Goal: Information Seeking & Learning: Learn about a topic

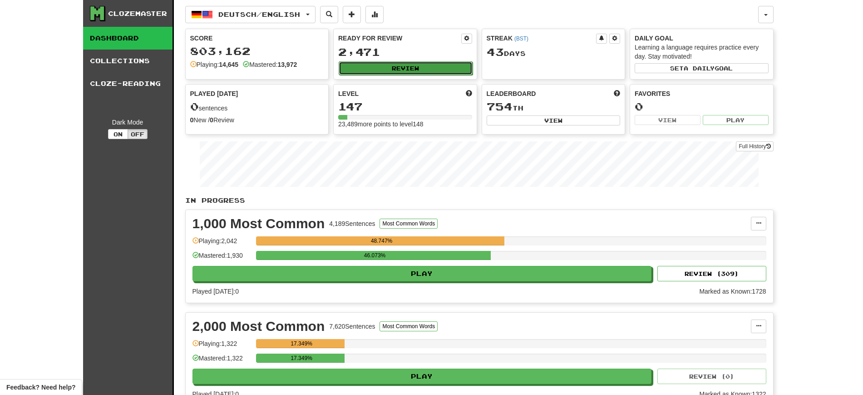
click at [369, 67] on button "Review" at bounding box center [406, 68] width 134 height 14
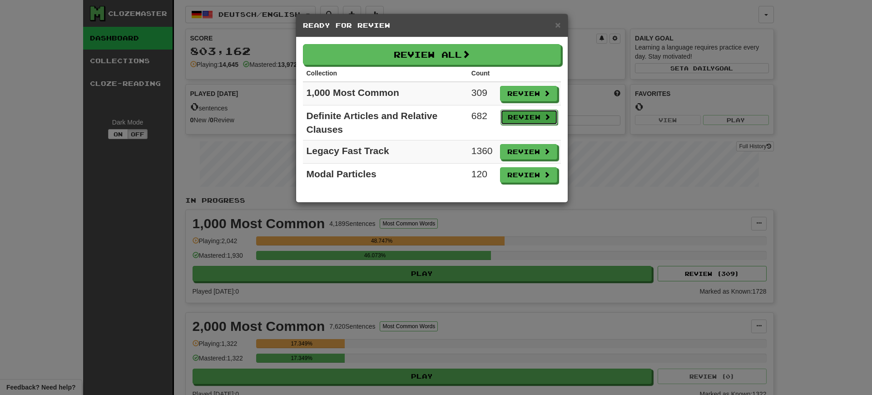
click at [519, 113] on button "Review" at bounding box center [528, 116] width 57 height 15
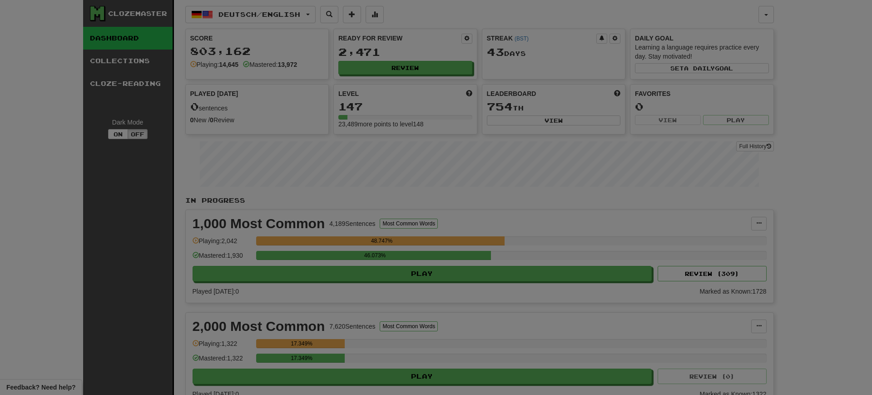
select select "**"
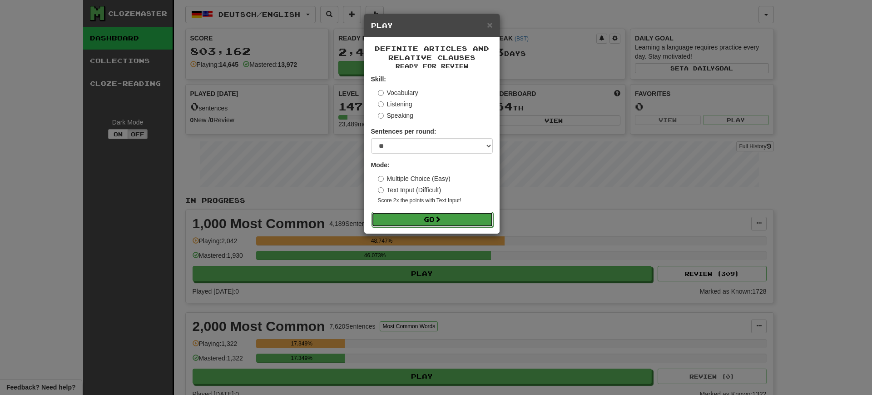
click at [428, 217] on button "Go" at bounding box center [432, 219] width 122 height 15
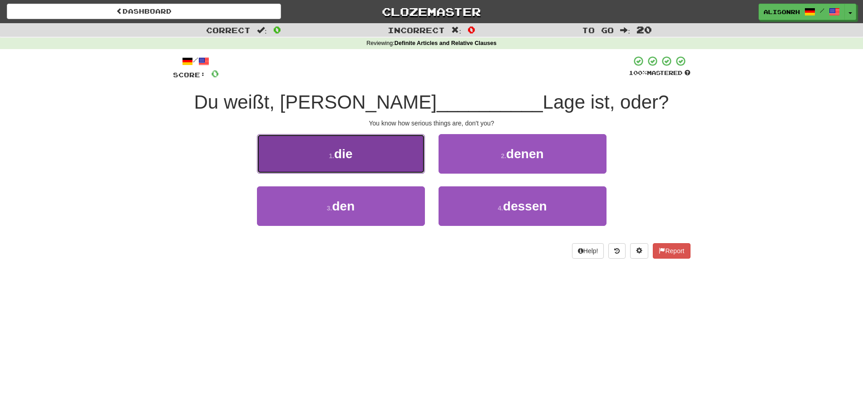
click at [340, 153] on span "die" at bounding box center [343, 154] width 18 height 14
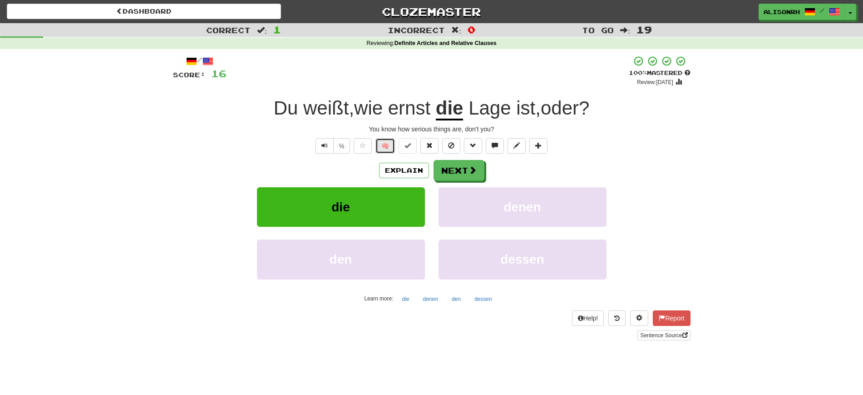
click at [384, 140] on button "🧠" at bounding box center [386, 145] width 20 height 15
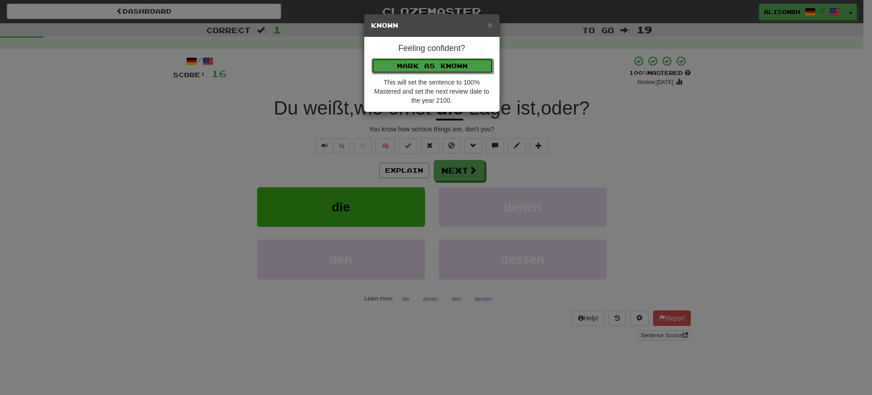
click at [413, 62] on button "Mark as Known" at bounding box center [432, 65] width 122 height 15
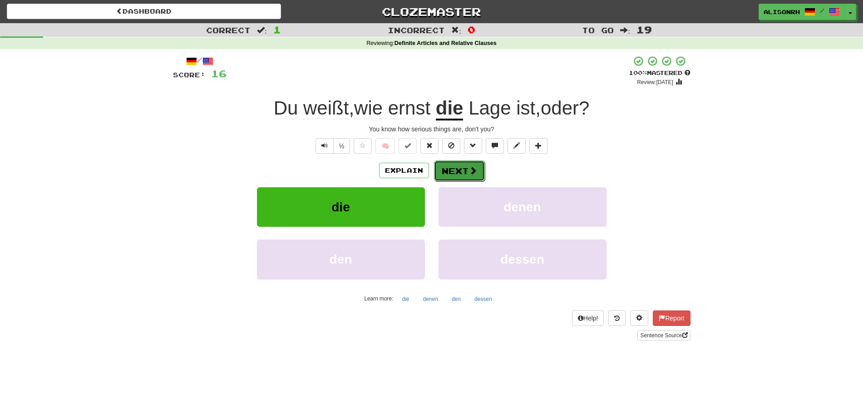
click at [456, 166] on button "Next" at bounding box center [459, 170] width 51 height 21
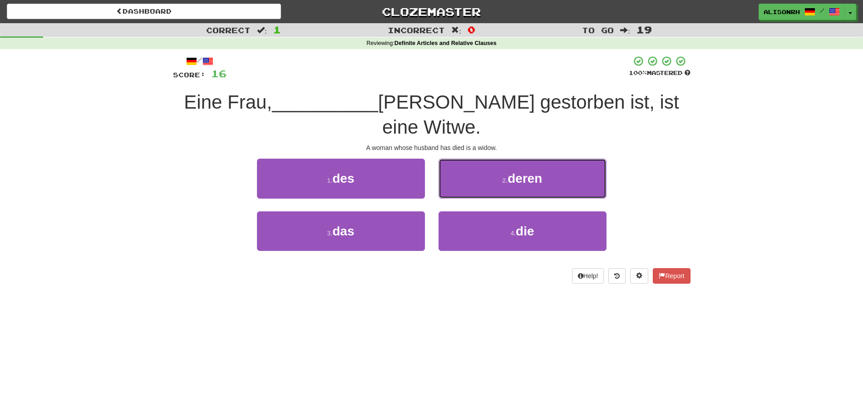
click at [499, 159] on button "2 . deren" at bounding box center [523, 178] width 168 height 40
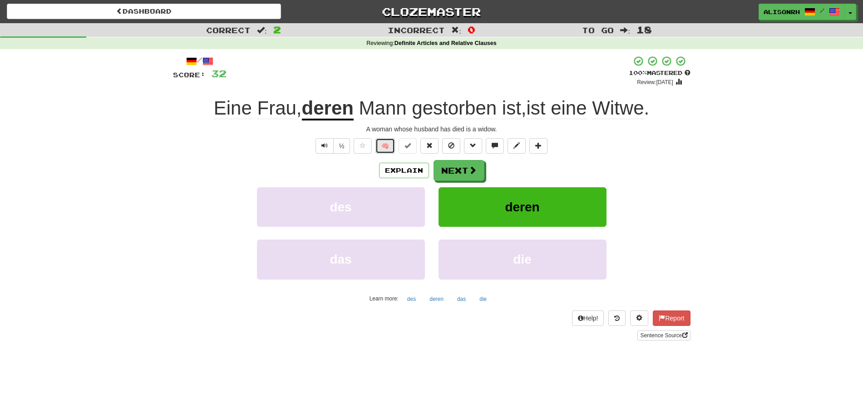
click at [382, 142] on button "🧠" at bounding box center [386, 145] width 20 height 15
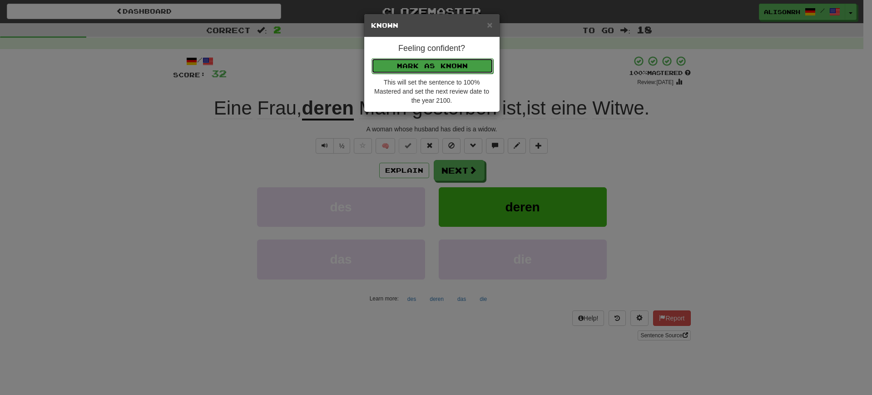
click at [418, 60] on button "Mark as Known" at bounding box center [432, 65] width 122 height 15
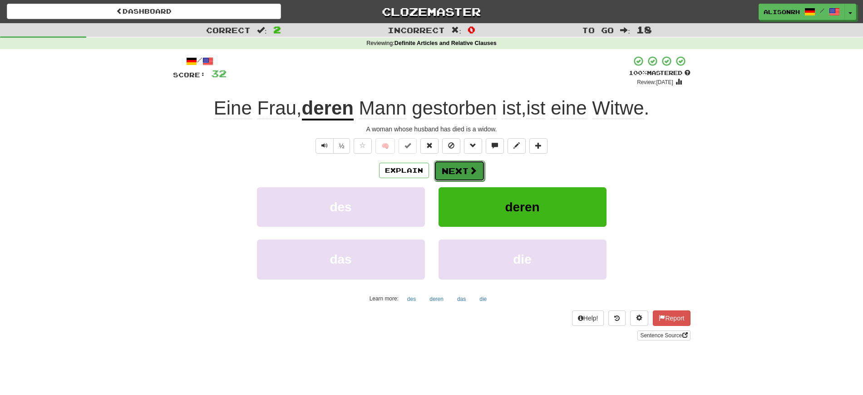
click at [462, 169] on button "Next" at bounding box center [459, 170] width 51 height 21
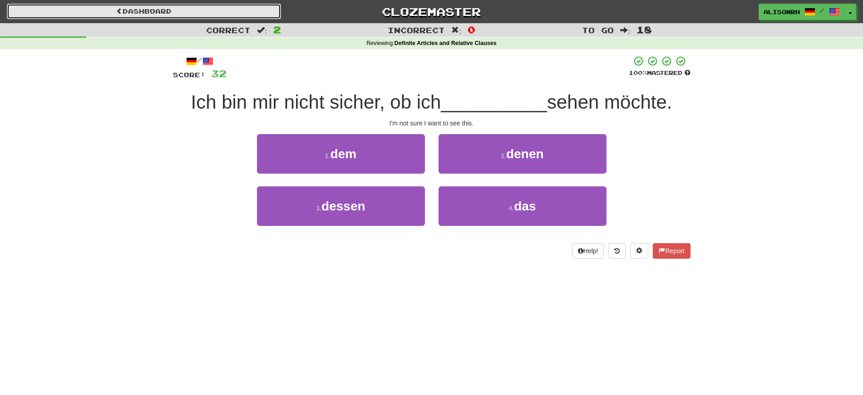
click at [58, 12] on link "Dashboard" at bounding box center [144, 11] width 274 height 15
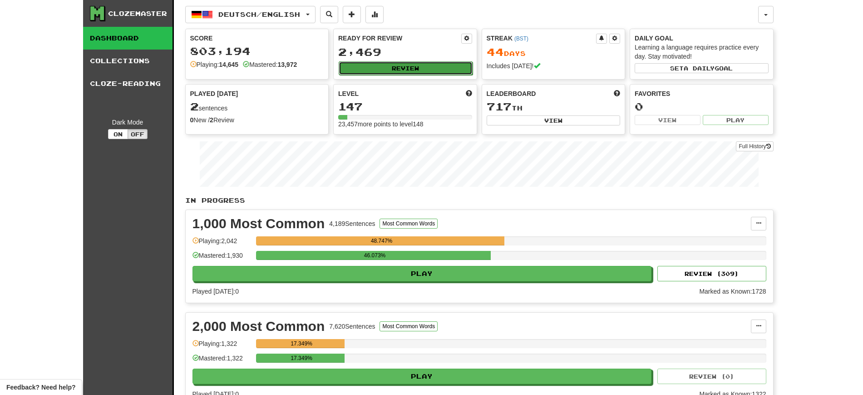
click at [393, 65] on button "Review" at bounding box center [406, 68] width 134 height 14
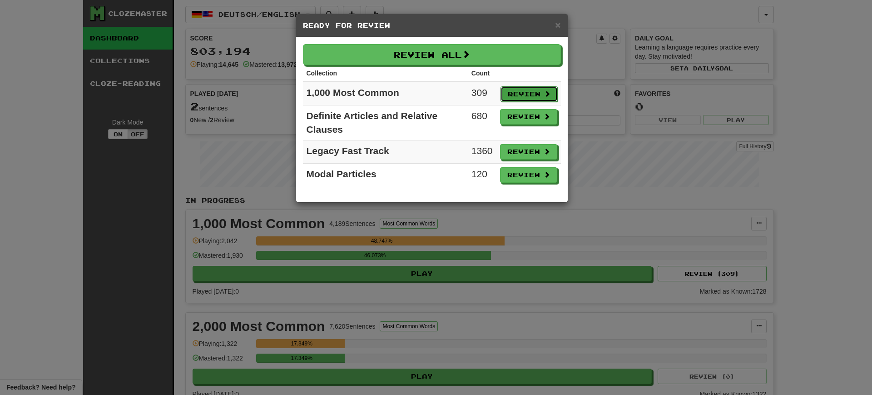
click at [528, 93] on button "Review" at bounding box center [528, 93] width 57 height 15
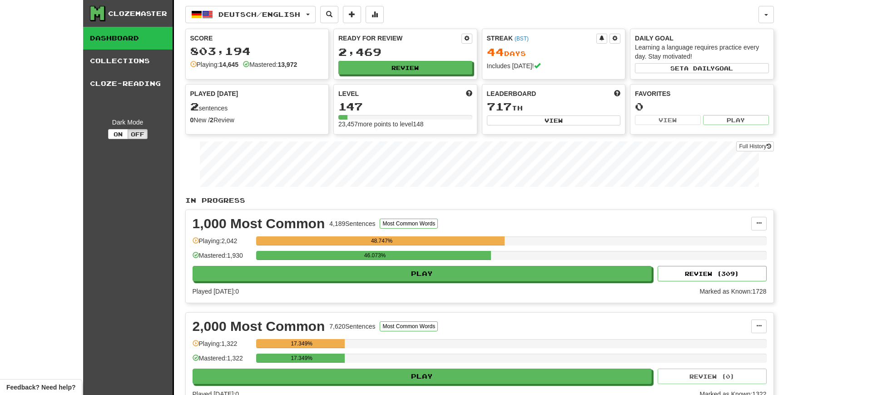
select select "**"
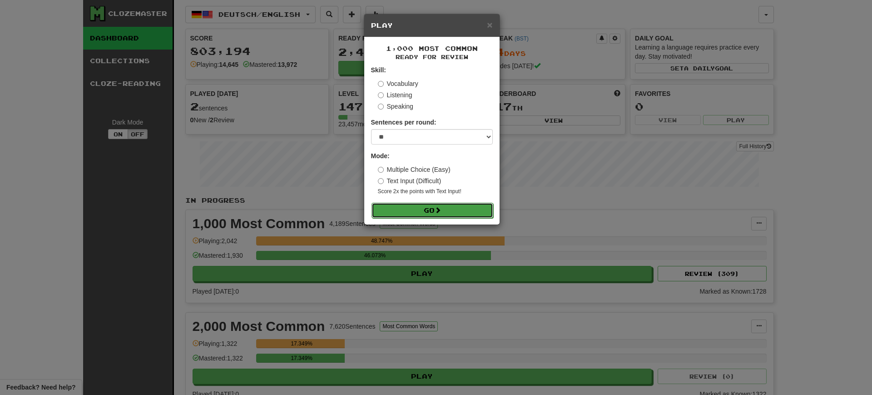
click at [405, 208] on button "Go" at bounding box center [432, 210] width 122 height 15
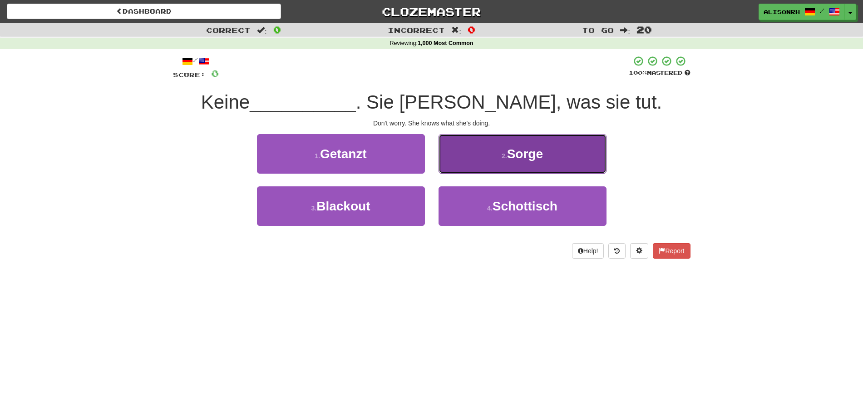
click at [504, 156] on small "2 ." at bounding box center [504, 155] width 5 height 7
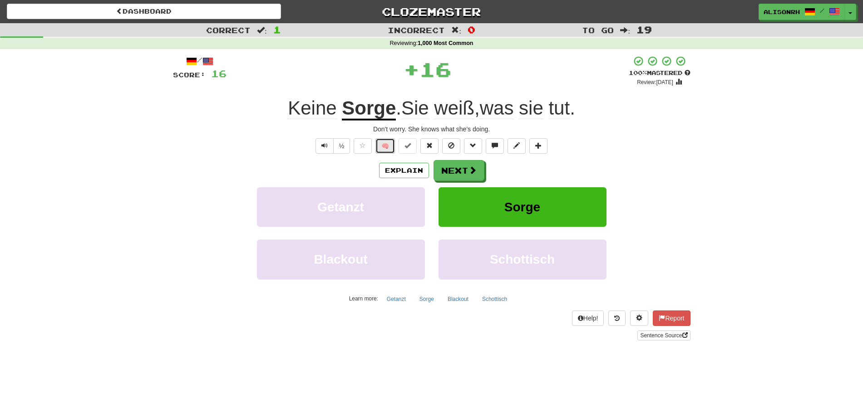
click at [384, 148] on button "🧠" at bounding box center [386, 145] width 20 height 15
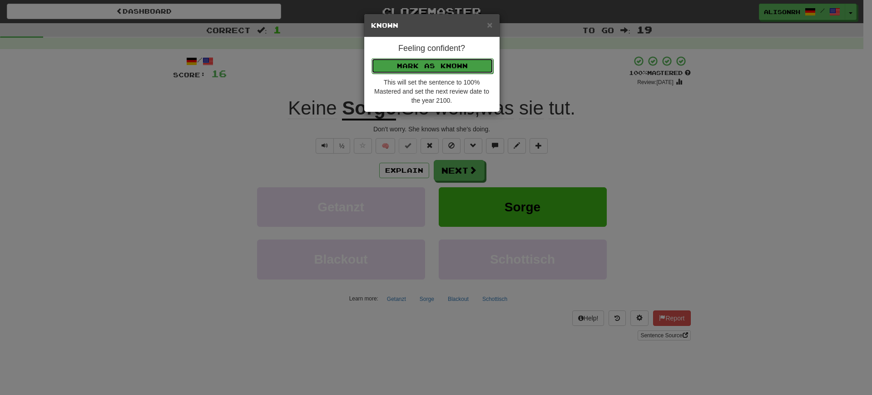
click at [416, 65] on button "Mark as Known" at bounding box center [432, 65] width 122 height 15
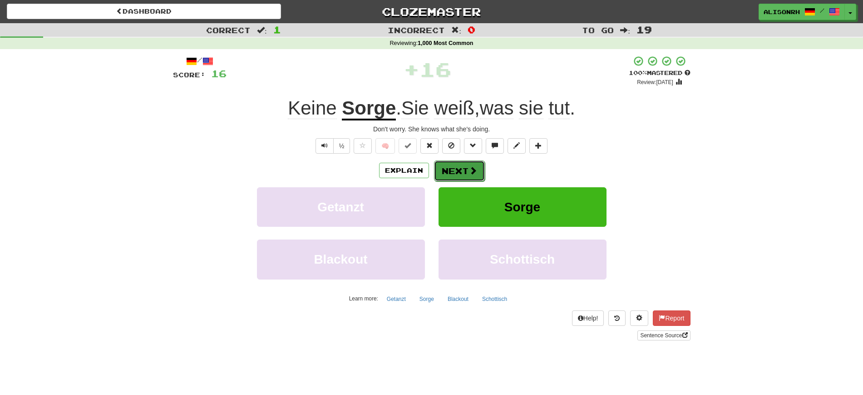
click at [445, 169] on button "Next" at bounding box center [459, 170] width 51 height 21
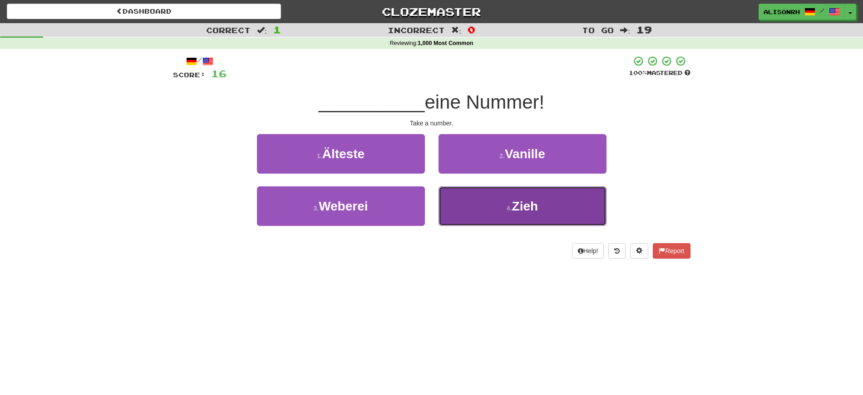
click at [501, 206] on button "4 . Zieh" at bounding box center [523, 206] width 168 height 40
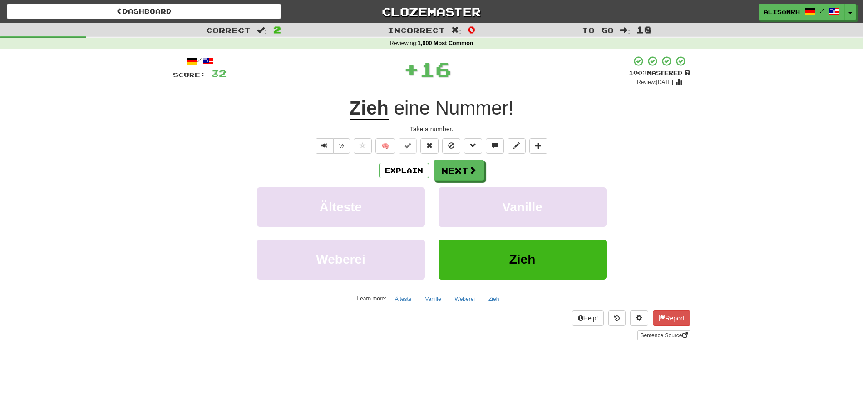
click at [352, 101] on u "Zieh" at bounding box center [369, 108] width 39 height 23
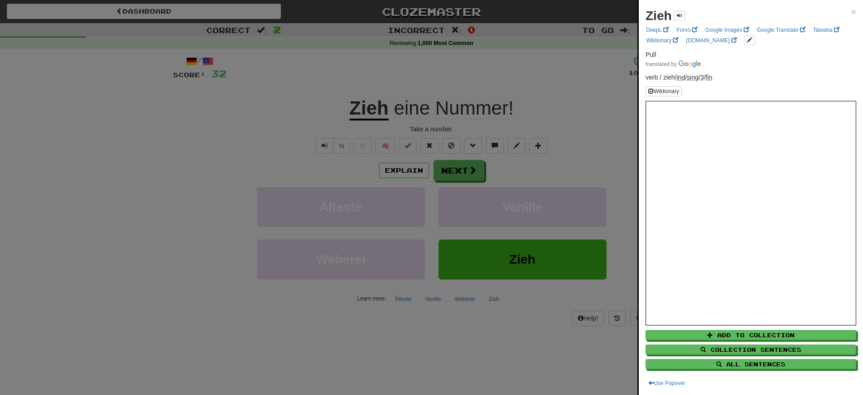
click at [352, 101] on div at bounding box center [431, 197] width 863 height 395
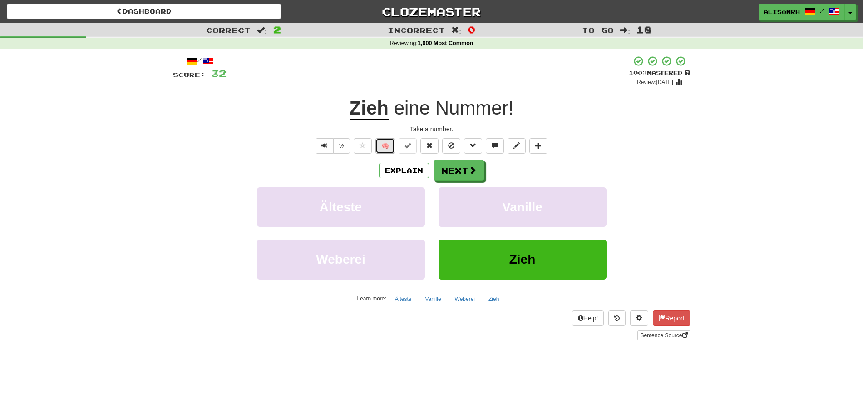
click at [388, 145] on button "🧠" at bounding box center [386, 145] width 20 height 15
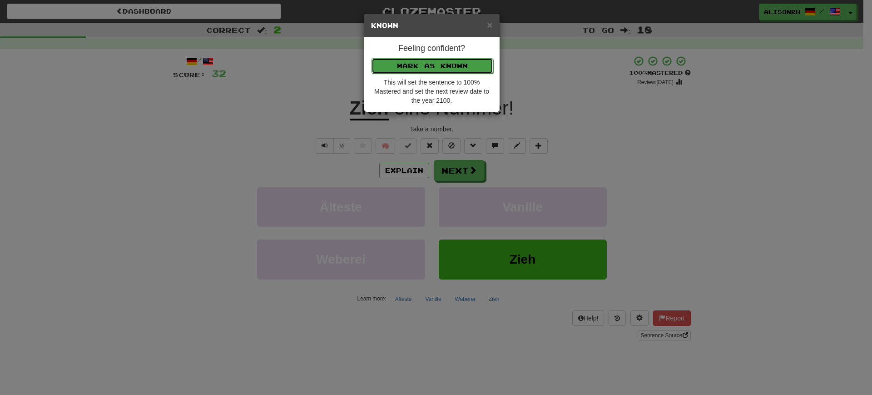
click at [434, 62] on button "Mark as Known" at bounding box center [432, 65] width 122 height 15
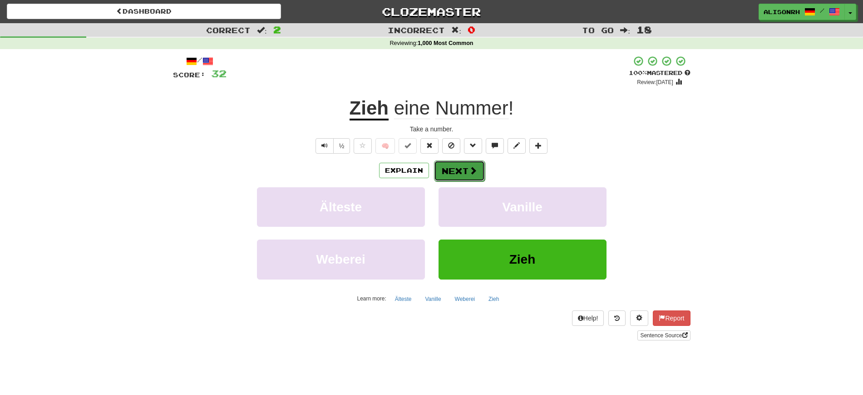
click at [467, 166] on button "Next" at bounding box center [459, 170] width 51 height 21
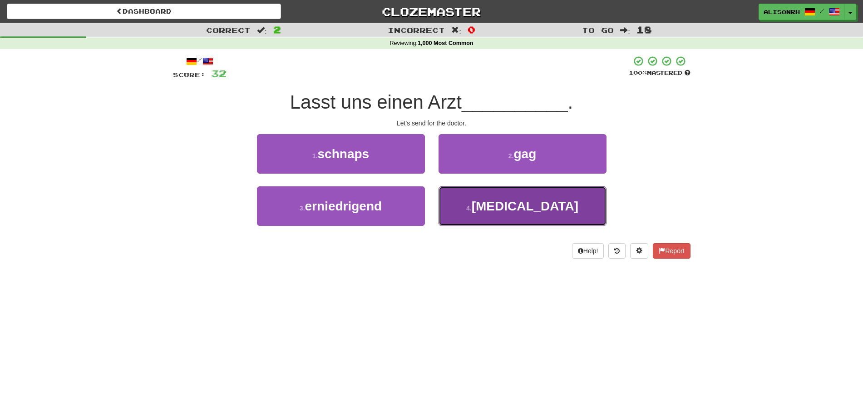
click at [475, 207] on button "4 . rufen" at bounding box center [523, 206] width 168 height 40
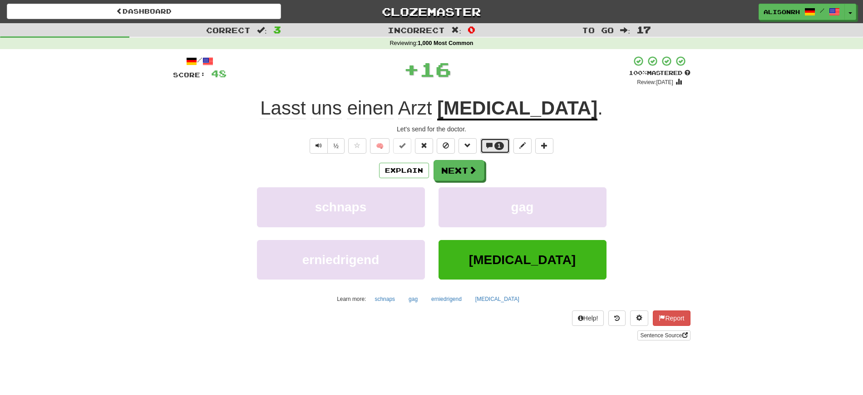
click at [487, 141] on button "1" at bounding box center [495, 145] width 30 height 15
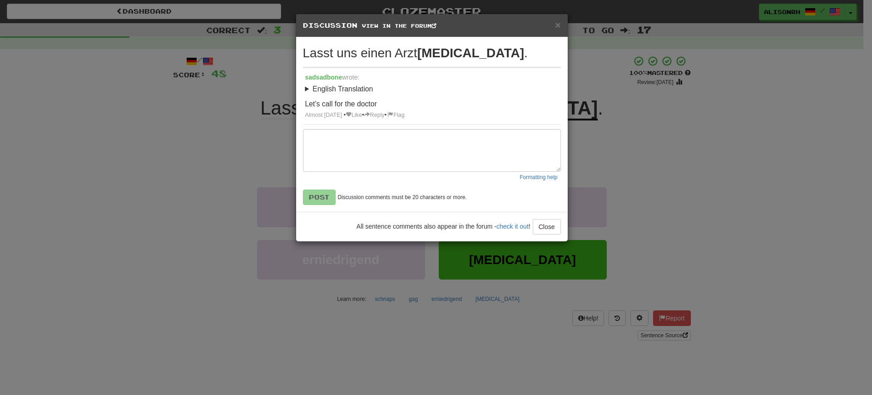
click at [719, 163] on div "× Discussion View in the forum Lasst uns einen Arzt rufen . sadsadbone wrote: E…" at bounding box center [436, 197] width 872 height 395
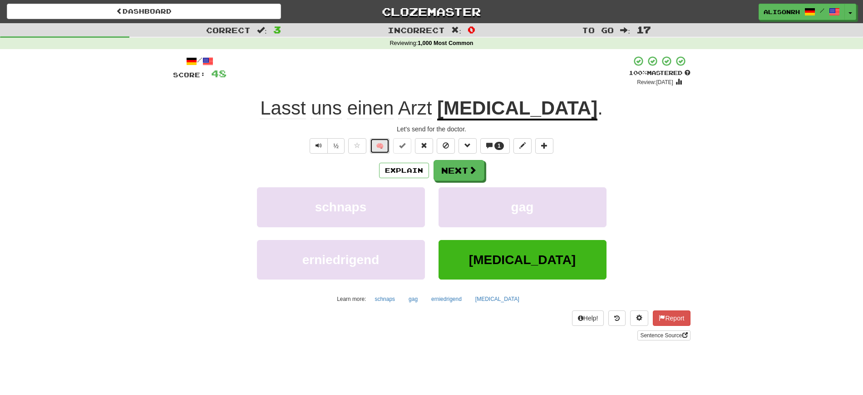
click at [380, 147] on button "🧠" at bounding box center [380, 145] width 20 height 15
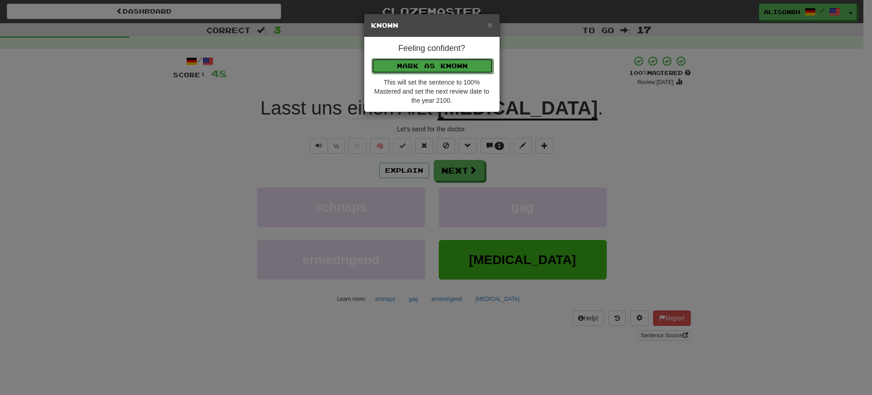
click at [426, 65] on button "Mark as Known" at bounding box center [432, 65] width 122 height 15
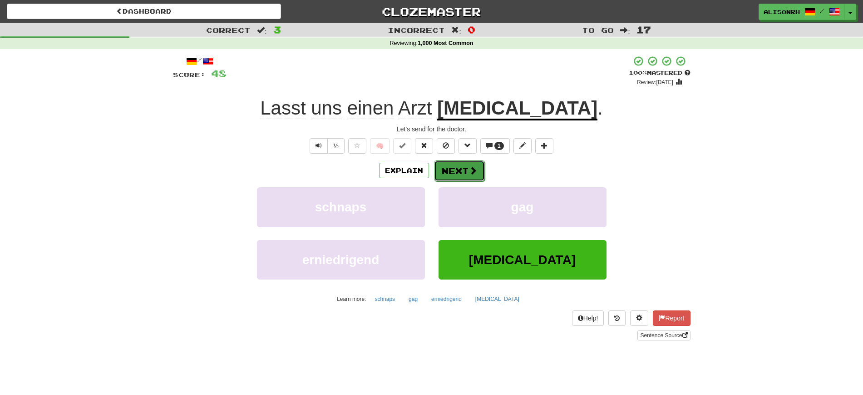
click at [445, 163] on button "Next" at bounding box center [459, 170] width 51 height 21
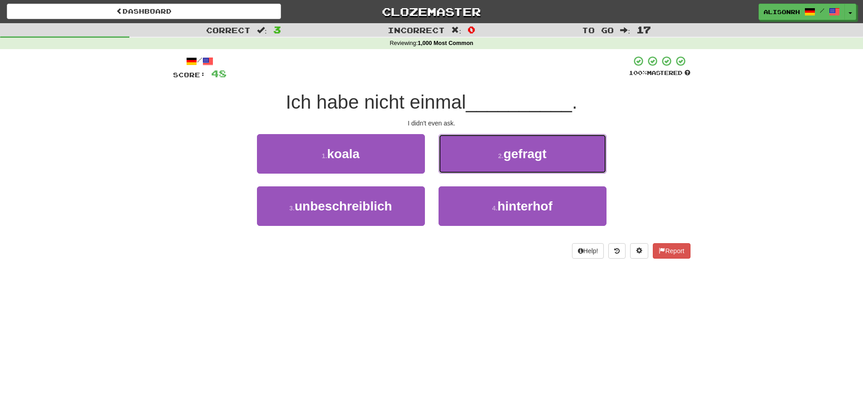
click at [495, 158] on button "2 . gefragt" at bounding box center [523, 154] width 168 height 40
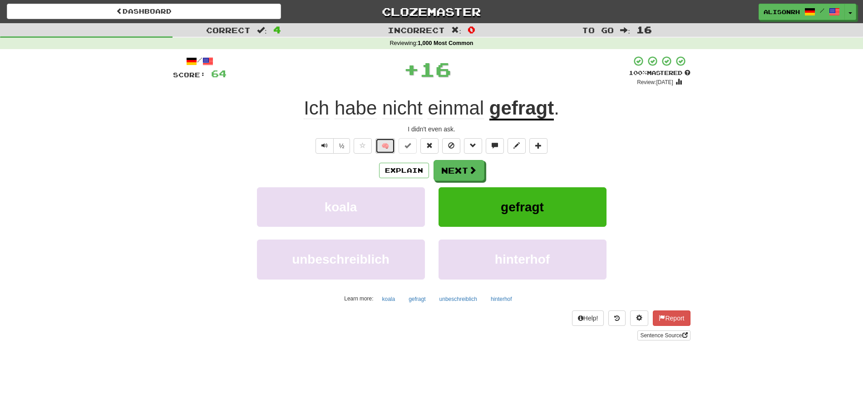
click at [390, 147] on button "🧠" at bounding box center [386, 145] width 20 height 15
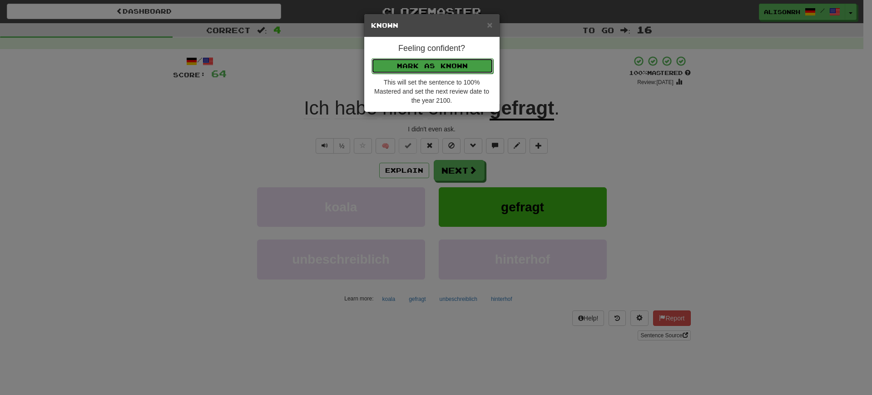
click at [424, 62] on button "Mark as Known" at bounding box center [432, 65] width 122 height 15
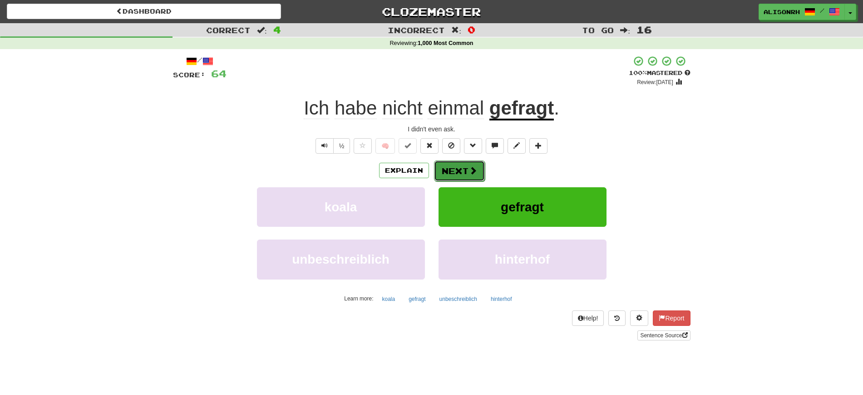
click at [463, 164] on button "Next" at bounding box center [459, 170] width 51 height 21
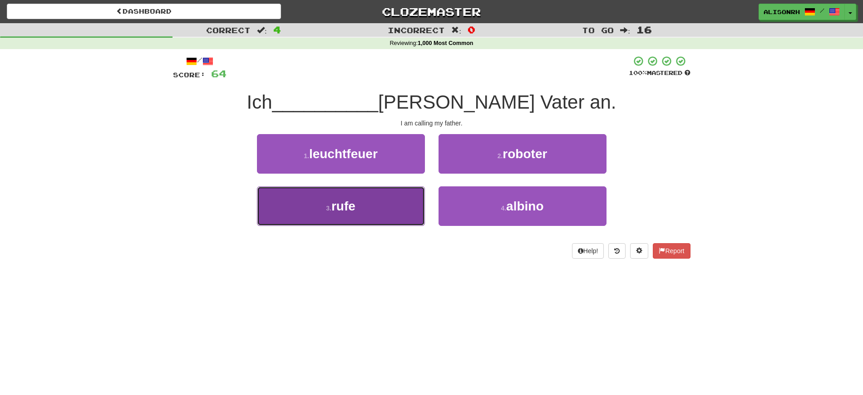
click at [384, 202] on button "3 . rufe" at bounding box center [341, 206] width 168 height 40
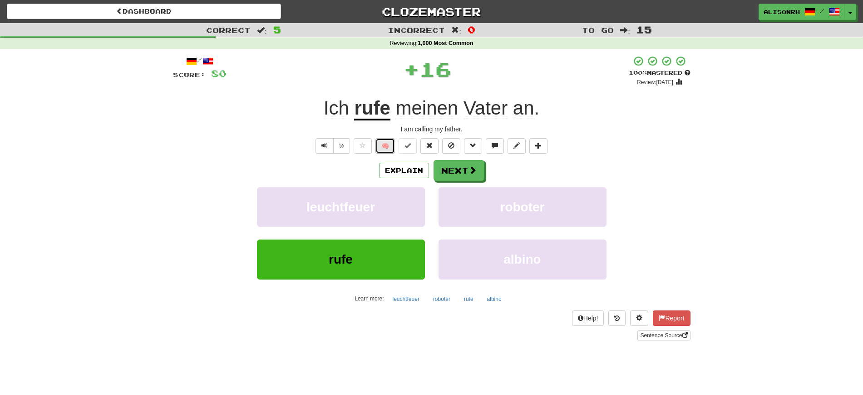
click at [388, 145] on button "🧠" at bounding box center [386, 145] width 20 height 15
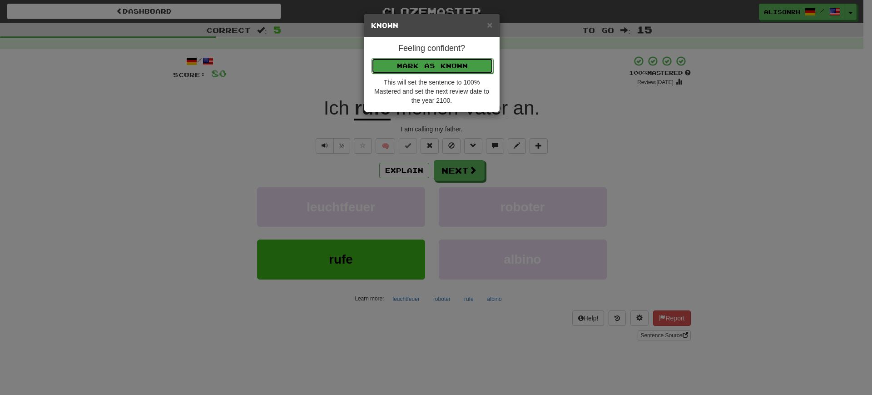
click at [437, 62] on button "Mark as Known" at bounding box center [432, 65] width 122 height 15
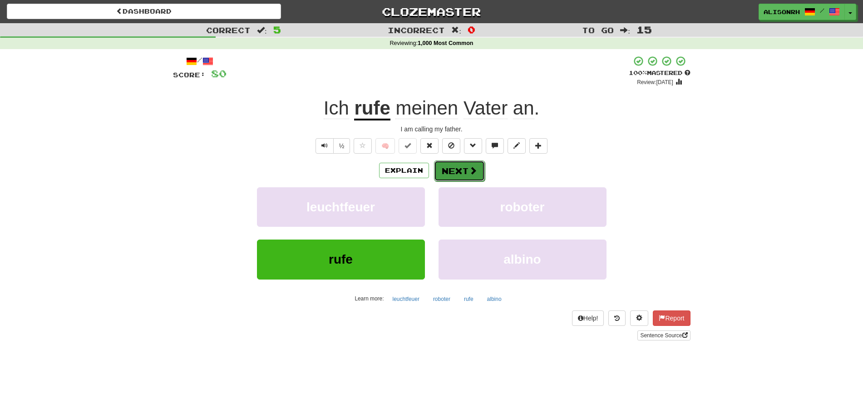
click at [455, 165] on button "Next" at bounding box center [459, 170] width 51 height 21
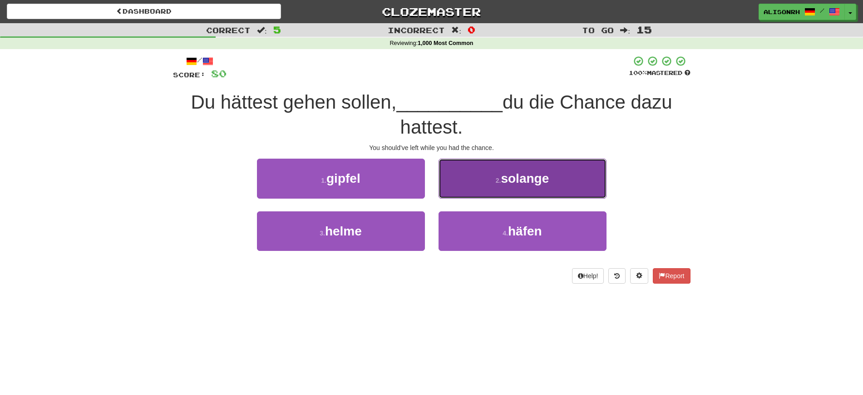
click at [491, 192] on button "2 . solange" at bounding box center [523, 178] width 168 height 40
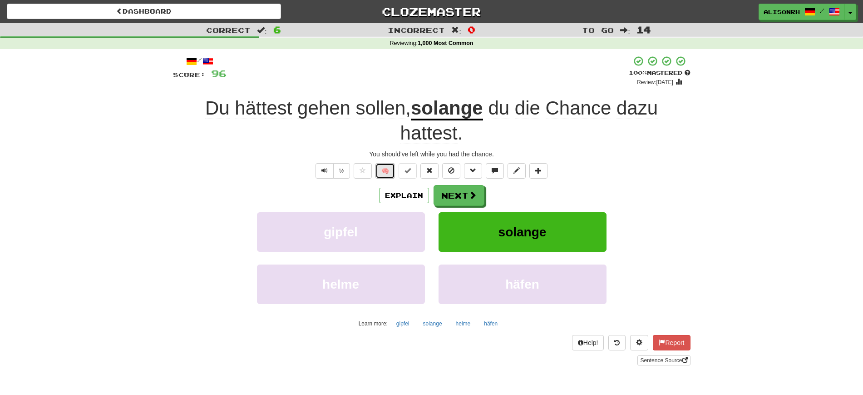
click at [385, 171] on button "🧠" at bounding box center [386, 170] width 20 height 15
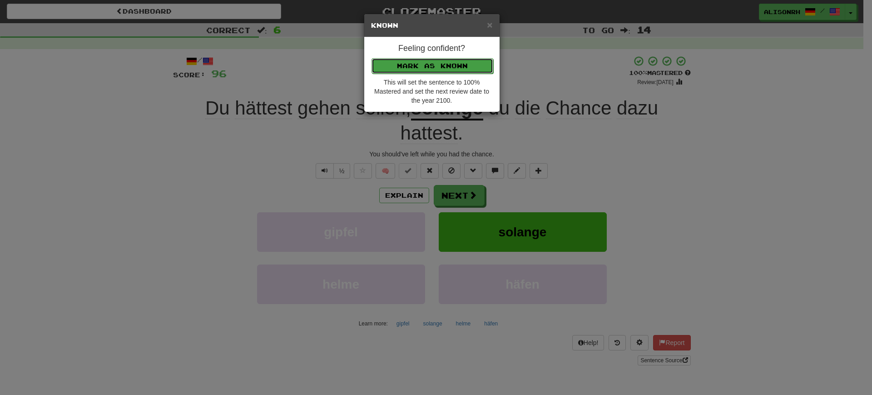
click at [451, 64] on button "Mark as Known" at bounding box center [432, 65] width 122 height 15
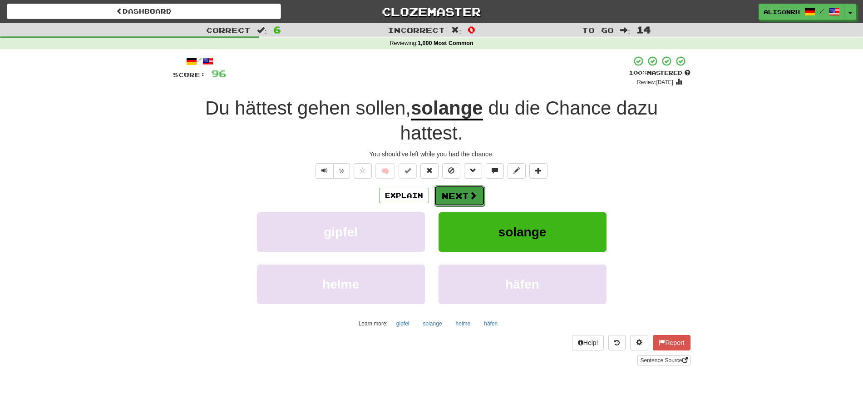
click at [461, 197] on button "Next" at bounding box center [459, 195] width 51 height 21
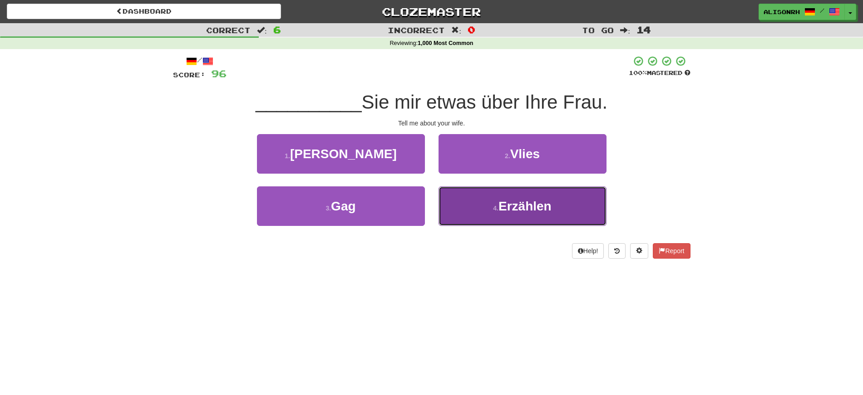
click at [512, 202] on span "Erzählen" at bounding box center [525, 206] width 53 height 14
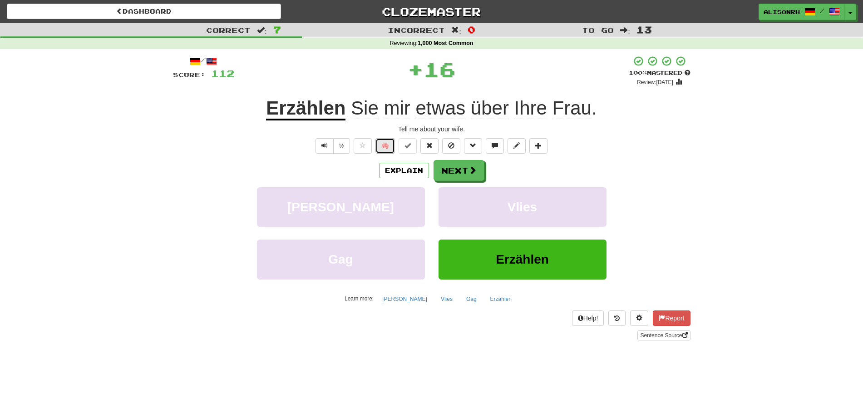
click at [383, 146] on button "🧠" at bounding box center [386, 145] width 20 height 15
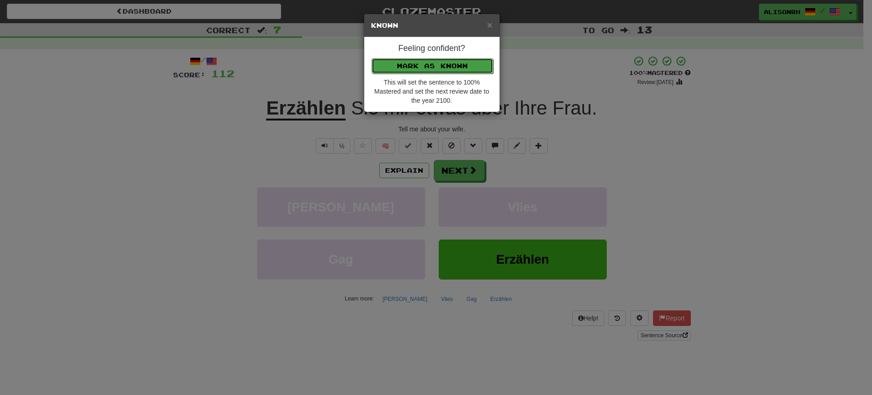
click at [435, 65] on button "Mark as Known" at bounding box center [432, 65] width 122 height 15
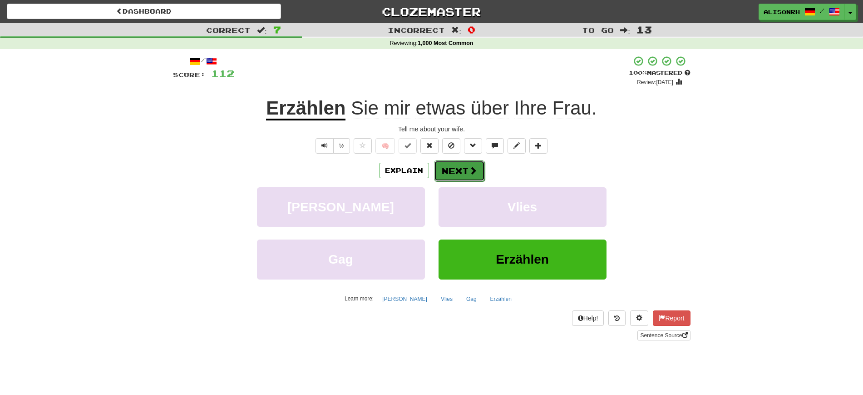
click at [451, 168] on button "Next" at bounding box center [459, 170] width 51 height 21
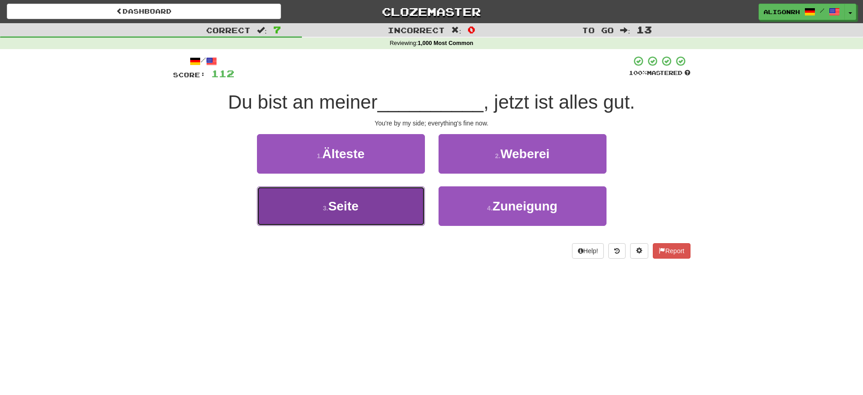
click at [374, 212] on button "3 . Seite" at bounding box center [341, 206] width 168 height 40
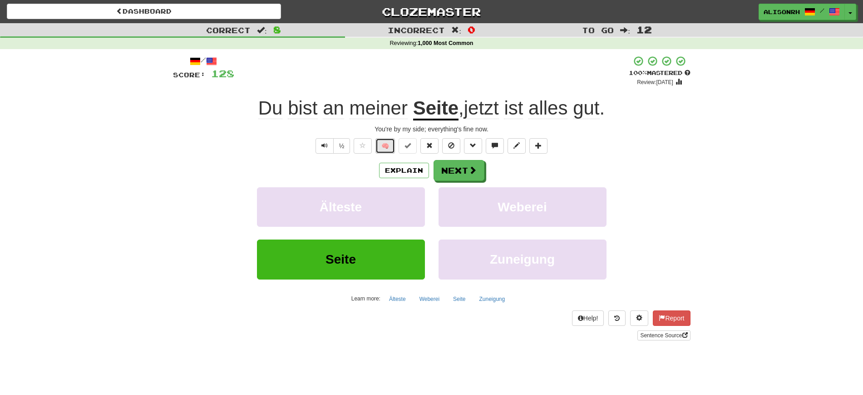
click at [385, 146] on button "🧠" at bounding box center [386, 145] width 20 height 15
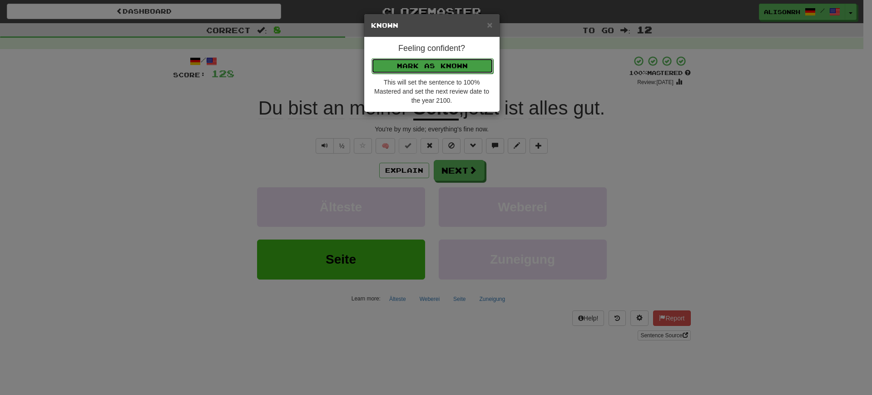
click at [439, 67] on button "Mark as Known" at bounding box center [432, 65] width 122 height 15
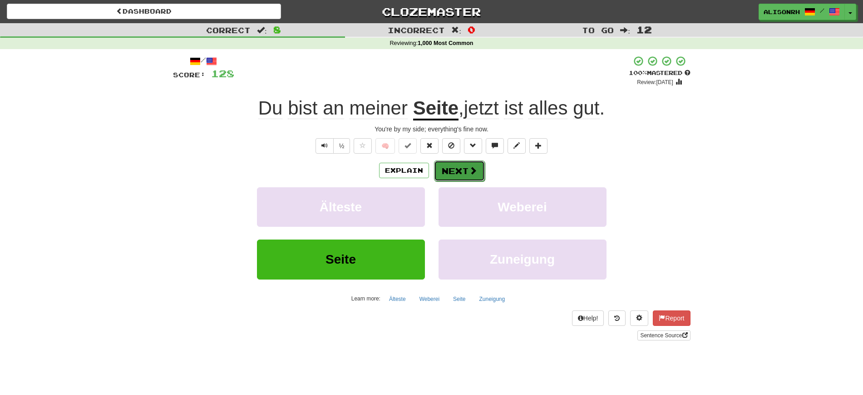
click at [457, 165] on button "Next" at bounding box center [459, 170] width 51 height 21
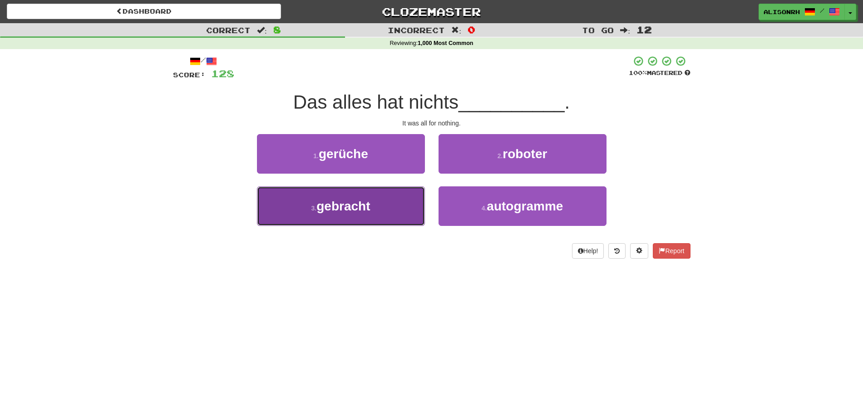
click at [356, 204] on span "gebracht" at bounding box center [344, 206] width 54 height 14
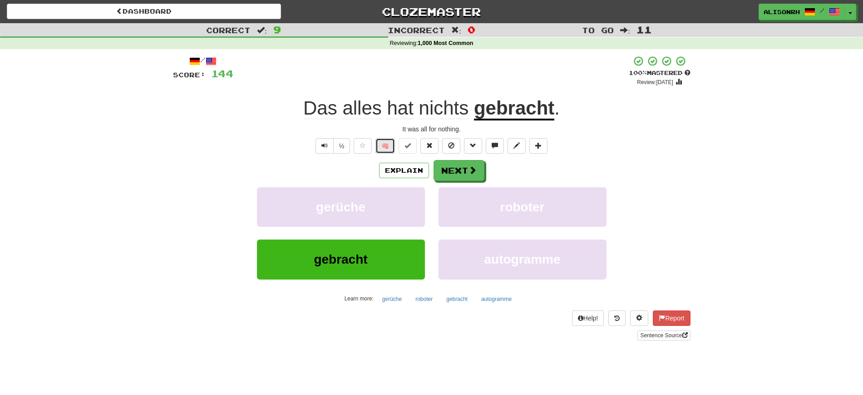
click at [387, 143] on button "🧠" at bounding box center [386, 145] width 20 height 15
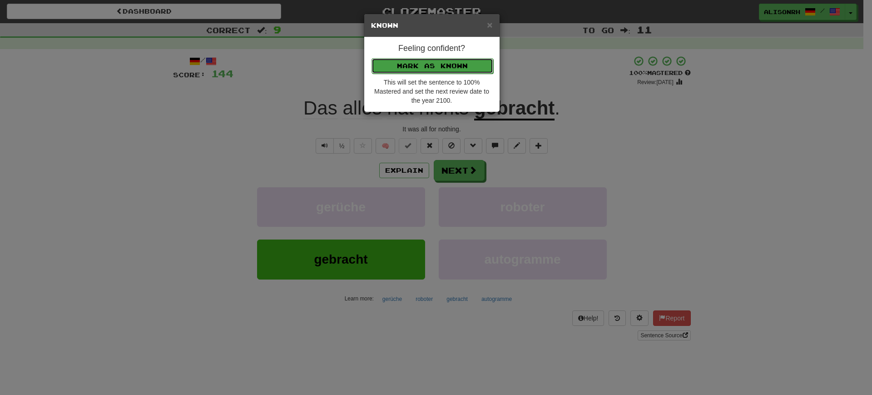
click at [433, 60] on button "Mark as Known" at bounding box center [432, 65] width 122 height 15
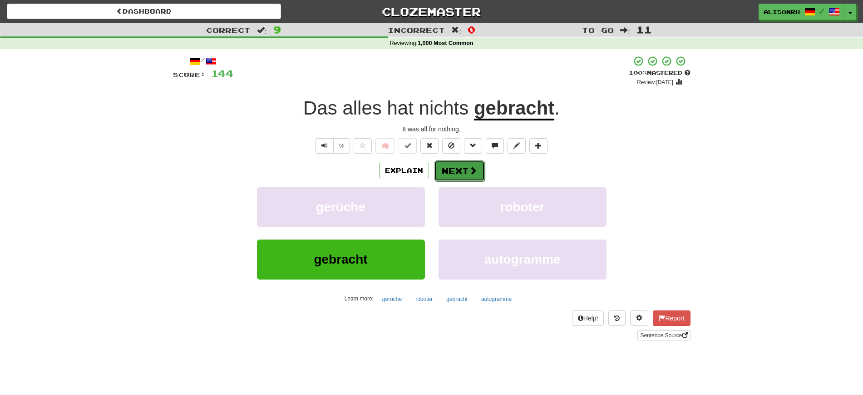
click at [464, 162] on button "Next" at bounding box center [459, 170] width 51 height 21
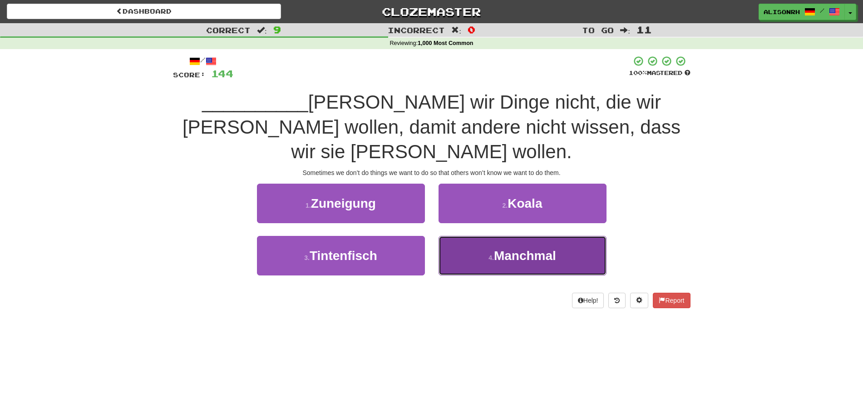
click at [515, 248] on span "Manchmal" at bounding box center [525, 255] width 62 height 14
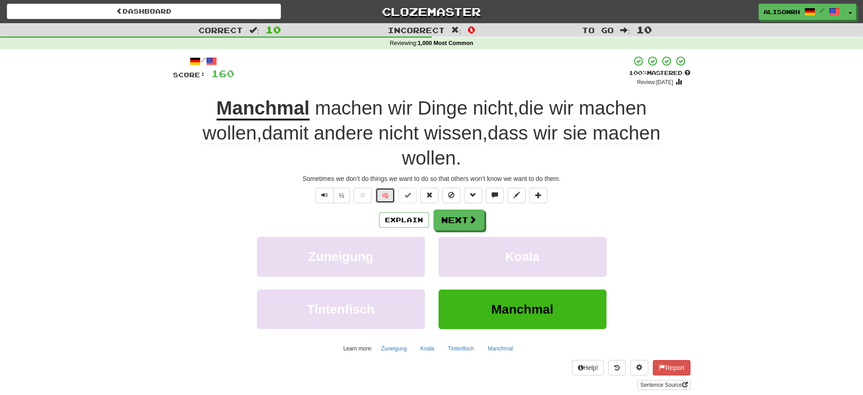
click at [388, 188] on button "🧠" at bounding box center [386, 195] width 20 height 15
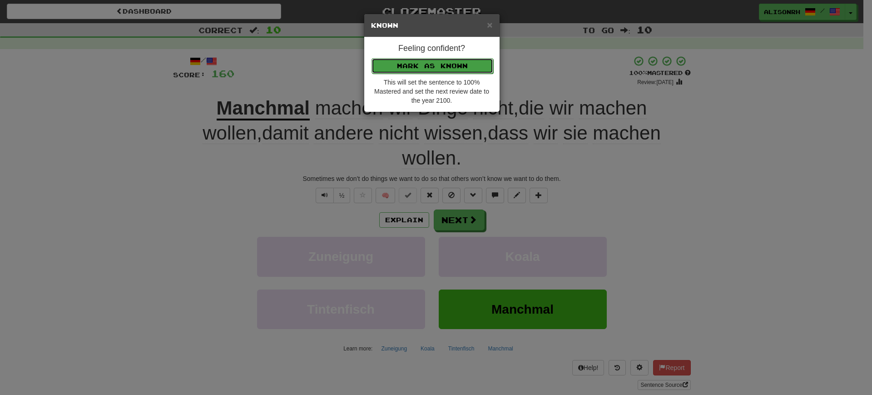
click at [457, 64] on button "Mark as Known" at bounding box center [432, 65] width 122 height 15
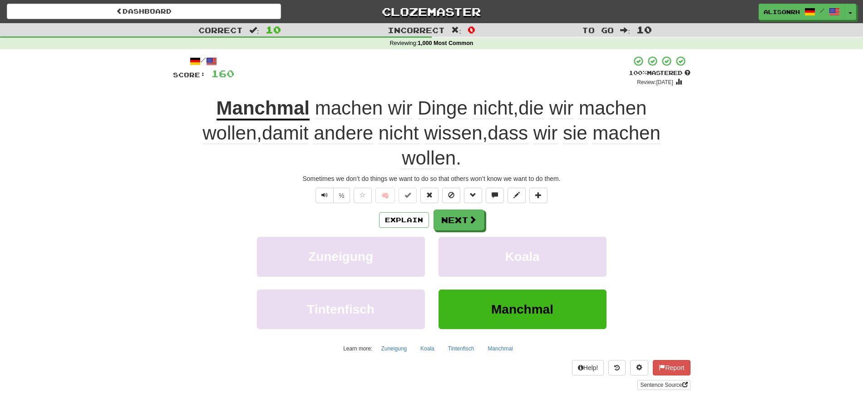
click at [194, 2] on div "Dashboard Clozemaster AlisonRH / Toggle Dropdown Dashboard Leaderboard Activity…" at bounding box center [431, 10] width 863 height 20
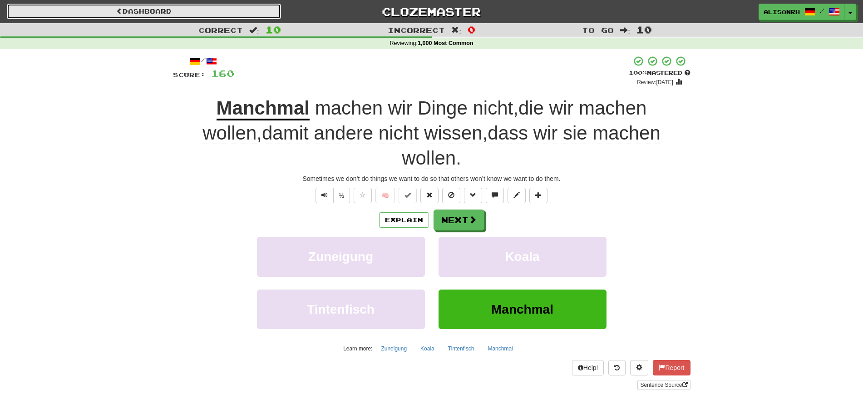
click at [182, 13] on link "Dashboard" at bounding box center [144, 11] width 274 height 15
